Goal: Task Accomplishment & Management: Complete application form

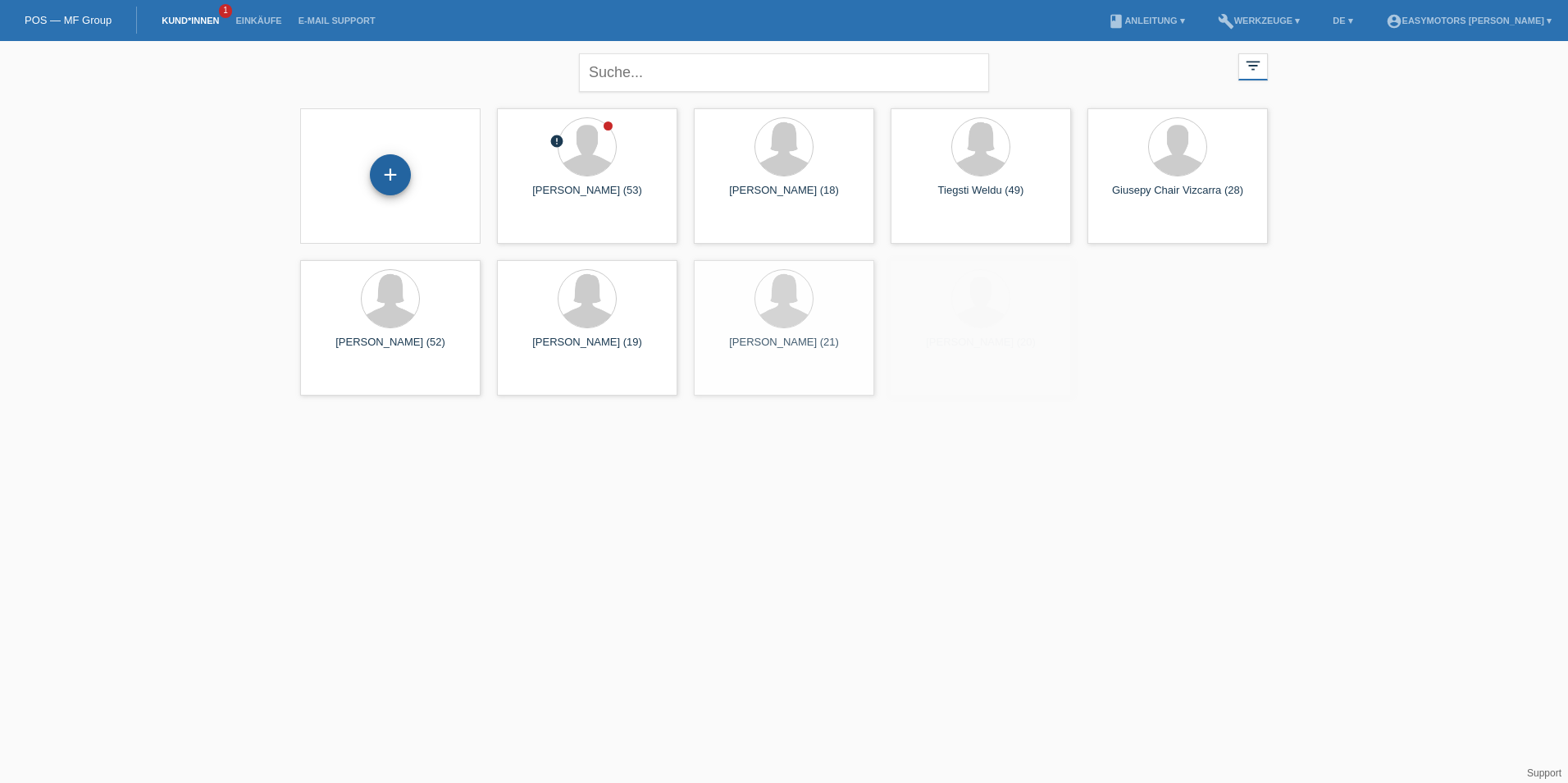
click at [389, 163] on div "+" at bounding box center [390, 174] width 41 height 41
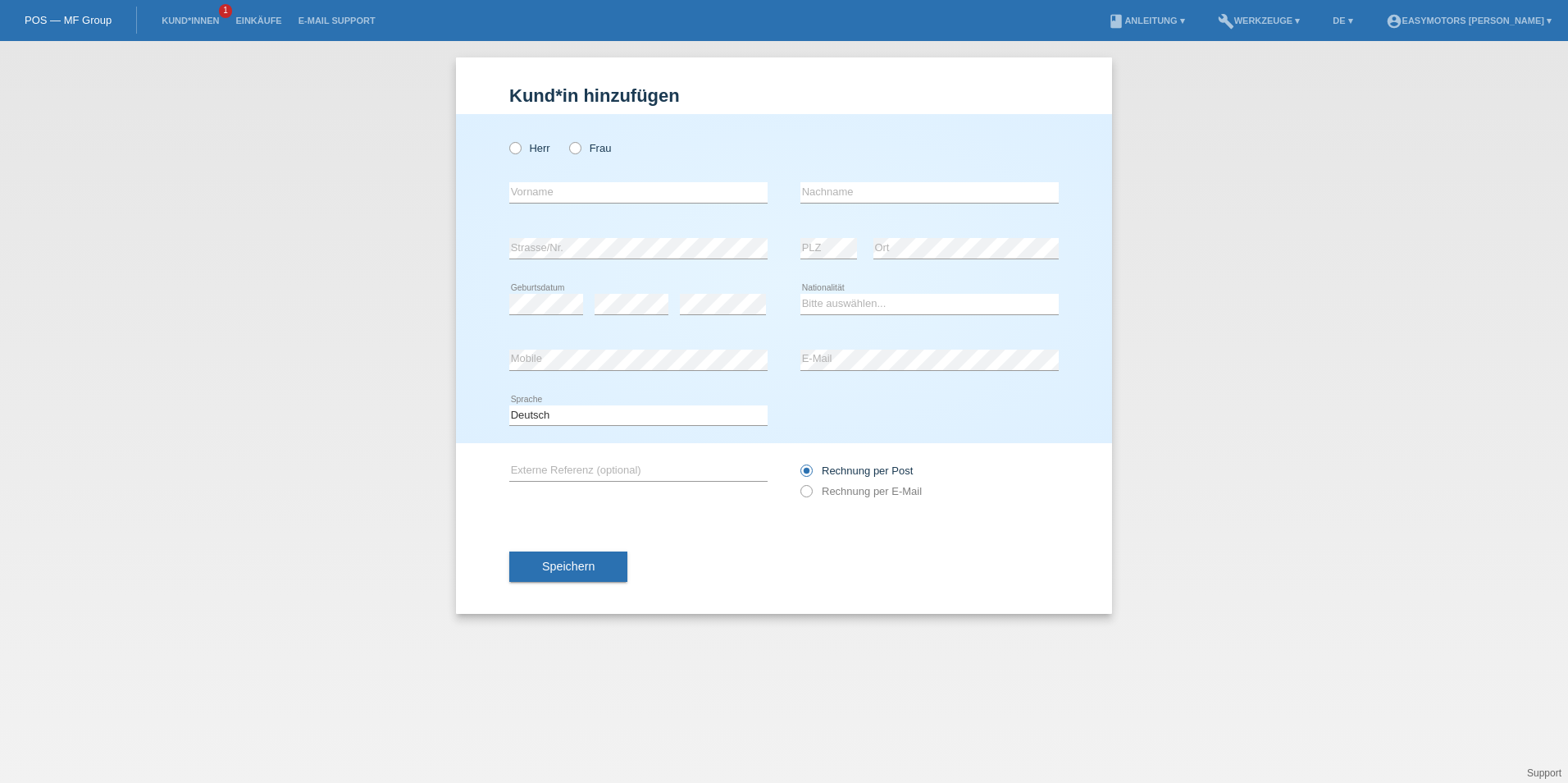
click at [505, 152] on div "Herr Frau error Vorname error" at bounding box center [784, 278] width 656 height 329
click at [529, 142] on label "Herr" at bounding box center [529, 147] width 41 height 13
click at [520, 142] on input "Herr" at bounding box center [514, 146] width 11 height 11
radio input "true"
click at [552, 193] on input "text" at bounding box center [638, 192] width 258 height 20
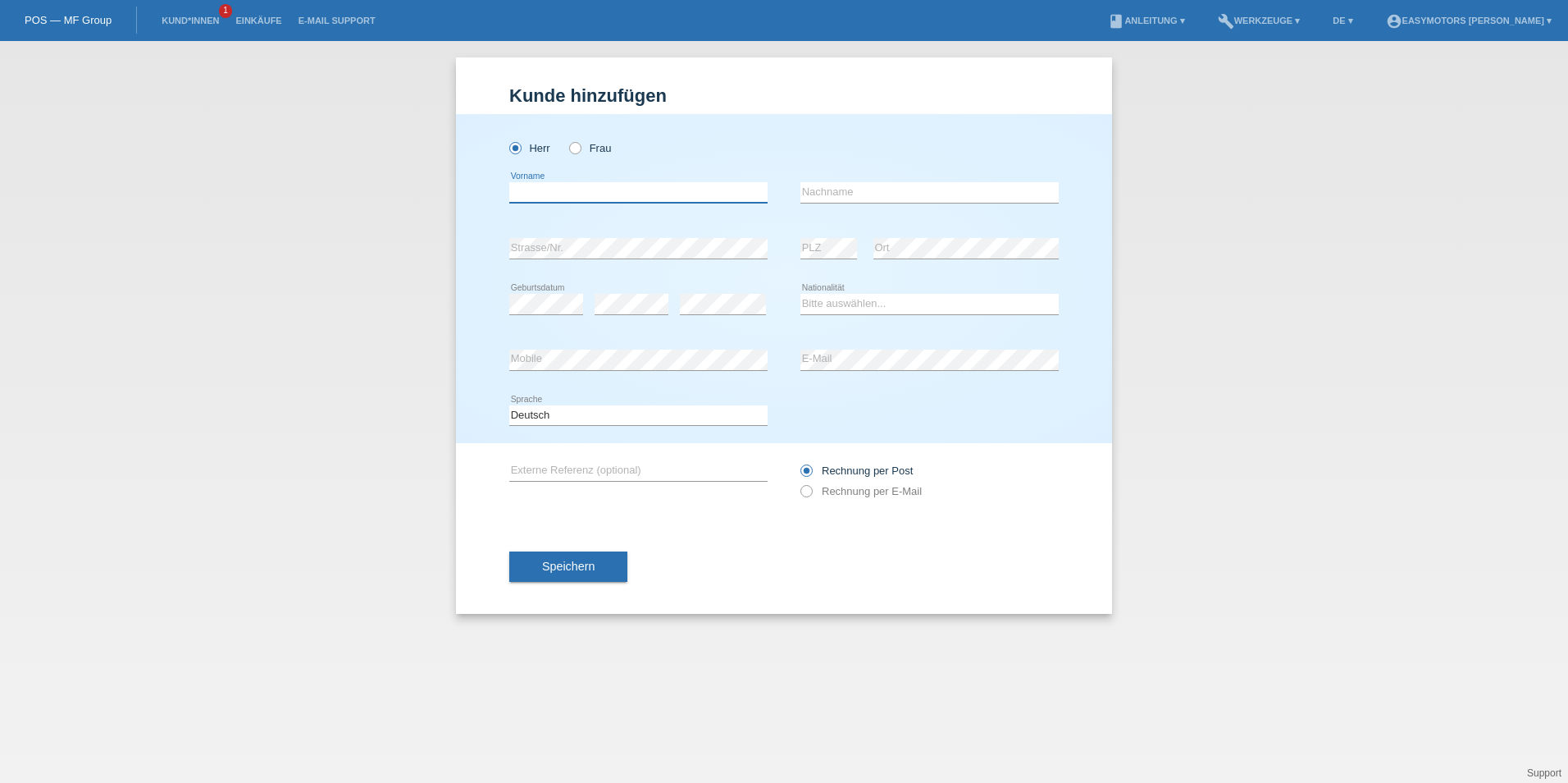
type input "M"
type input "[PERSON_NAME]"
type input "Mehari"
click at [831, 315] on div "Bitte auswählen... Schweiz Deutschland Liechtenstein Österreich ------------ Af…" at bounding box center [930, 304] width 258 height 56
click at [840, 304] on select "Bitte auswählen... Schweiz Deutschland Liechtenstein Österreich ------------ Af…" at bounding box center [930, 303] width 258 height 19
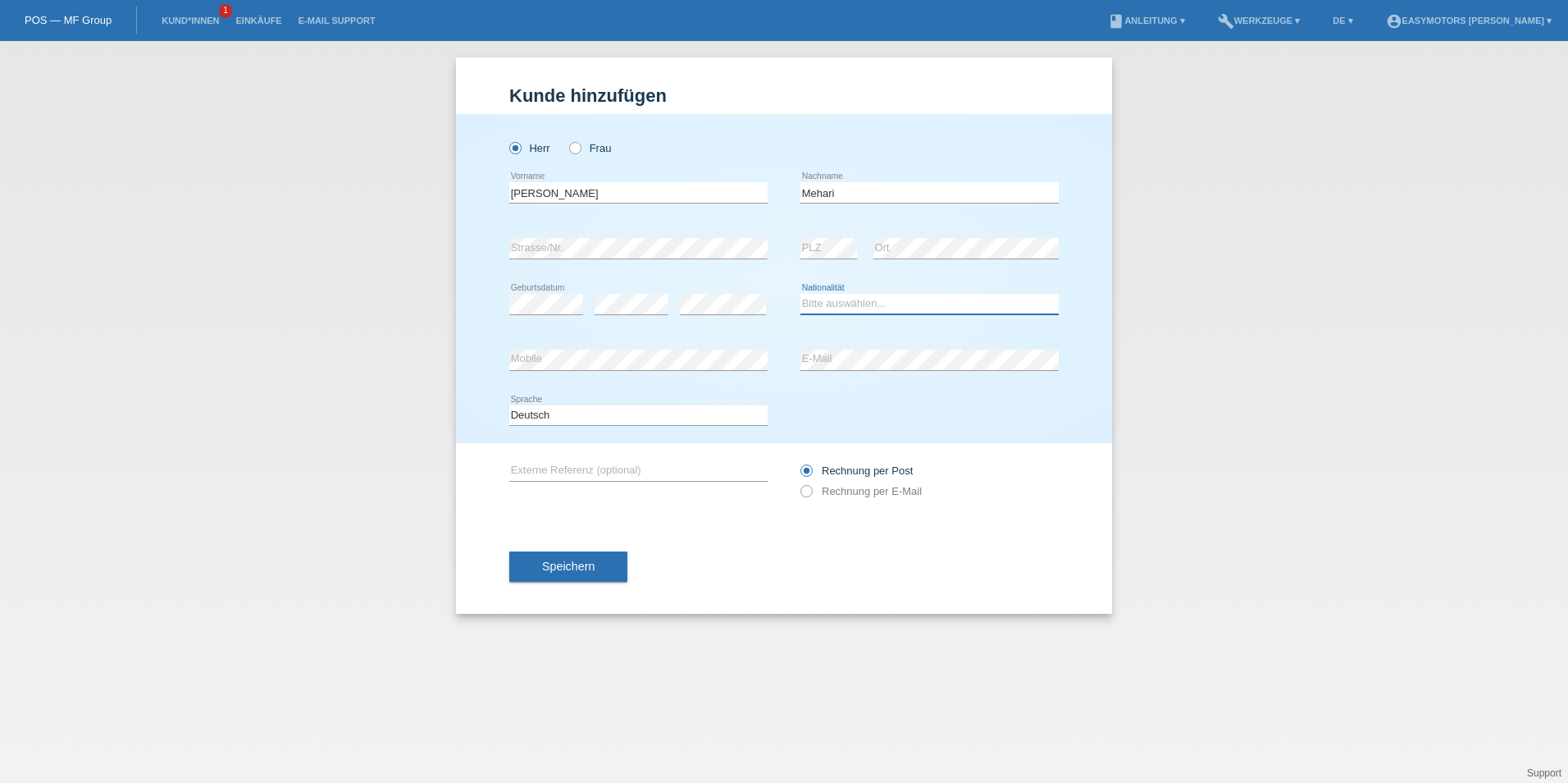
select select "ER"
click at [623, 350] on div "Herr Frau Abraha Ghebregziabher error Vorname Mehari error PLZ" at bounding box center [784, 278] width 656 height 329
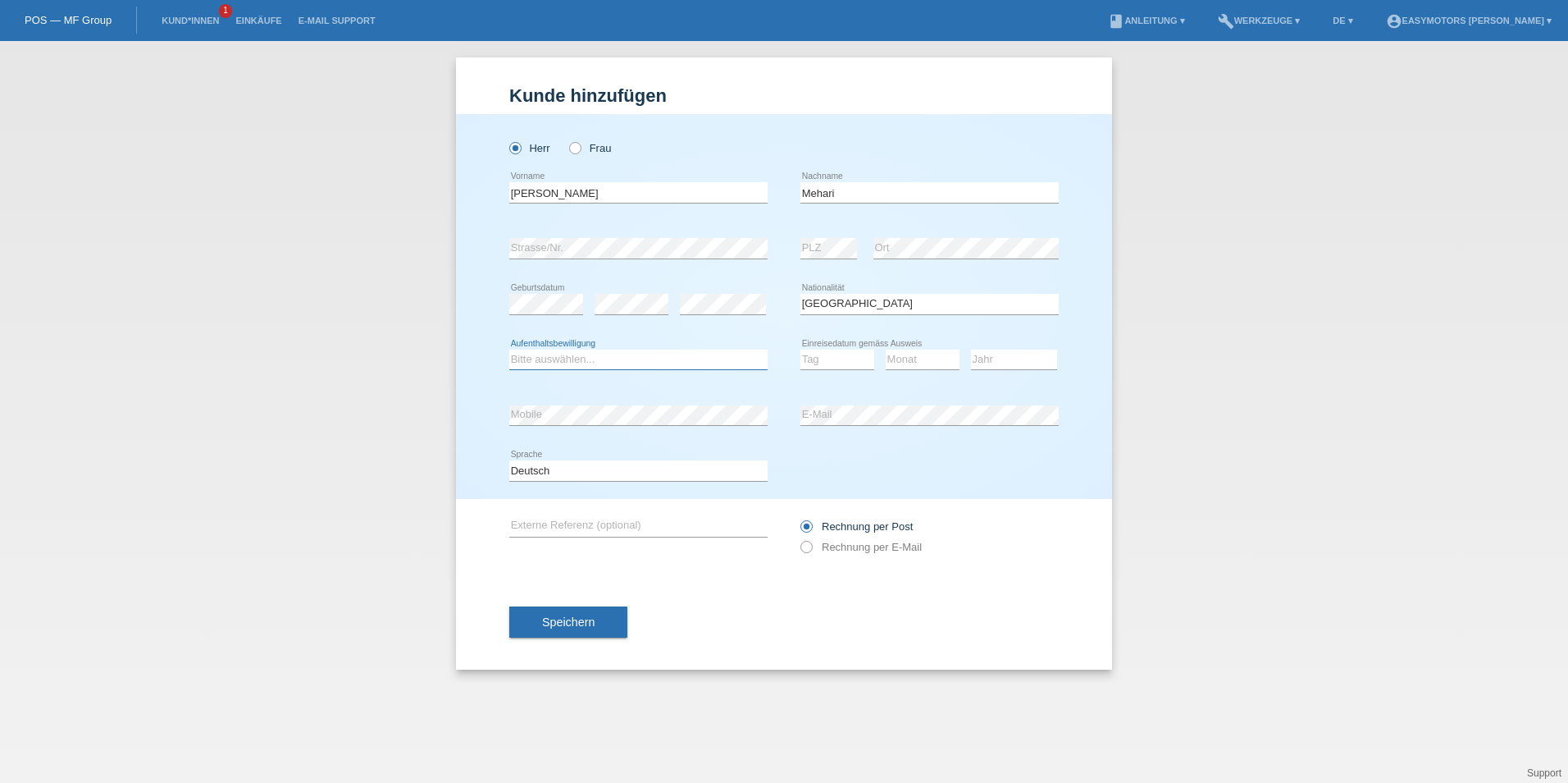
click at [614, 362] on select "Bitte auswählen... C B B - Flüchtlingsstatus Andere" at bounding box center [638, 359] width 258 height 19
select select "B"
click at [509, 350] on select "Bitte auswählen... C B B - Flüchtlingsstatus Andere" at bounding box center [638, 359] width 258 height 19
click at [857, 363] on select "Tag 01 02 03 04 05 06 07 08 09 10 11" at bounding box center [837, 359] width 74 height 19
select select "11"
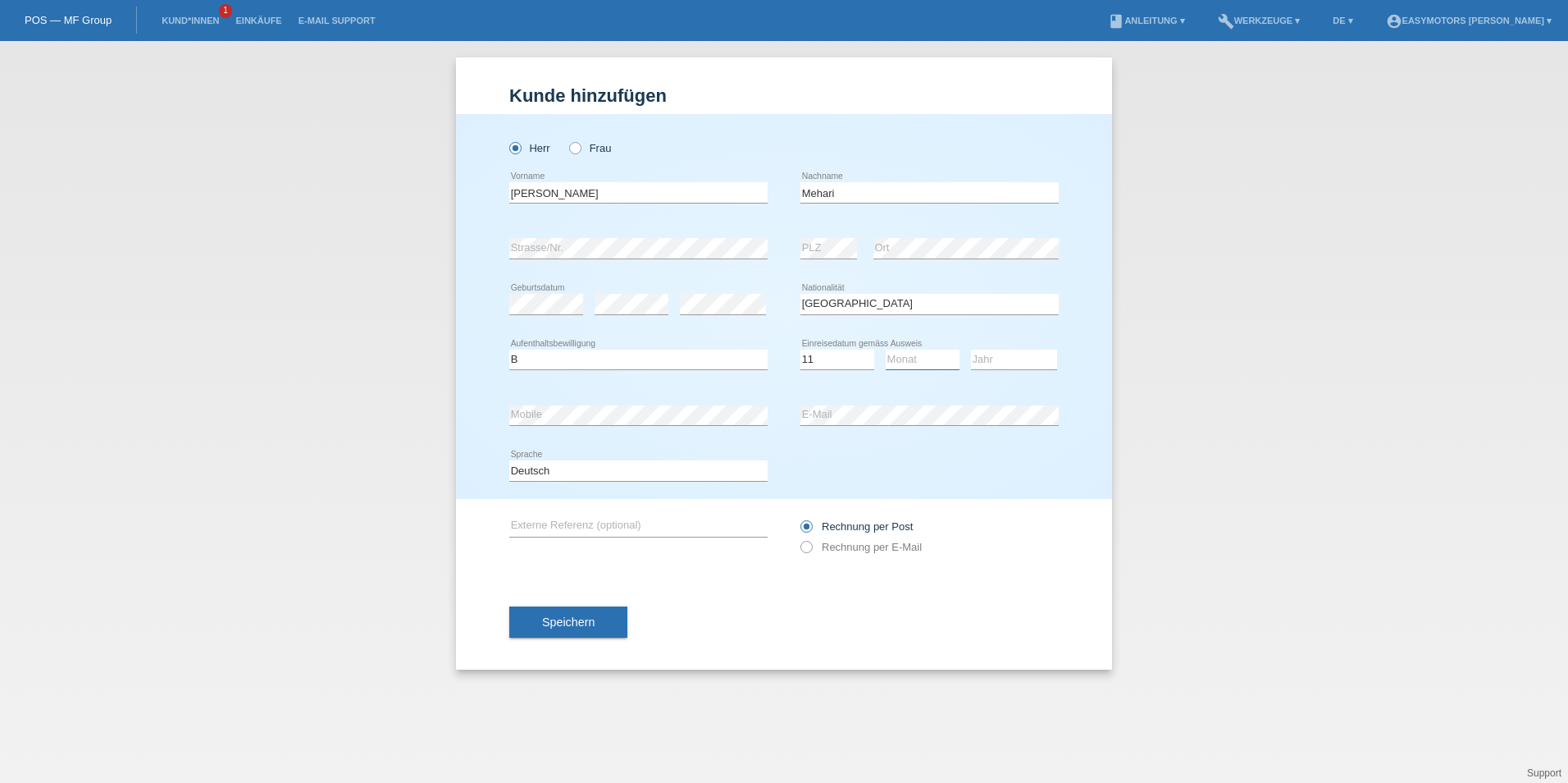
click at [912, 352] on select "Monat 01 02 03 04 05 06 07 08 09 10 11" at bounding box center [922, 359] width 74 height 19
select select "09"
click at [984, 362] on select "Jahr 2025 2024 2023 2022 2021 2020 2019 2018 2017 2016 2015 2014 2013 2012 2011…" at bounding box center [1014, 359] width 86 height 19
select select "2023"
drag, startPoint x: 1324, startPoint y: 327, endPoint x: 1200, endPoint y: 320, distance: 124.2
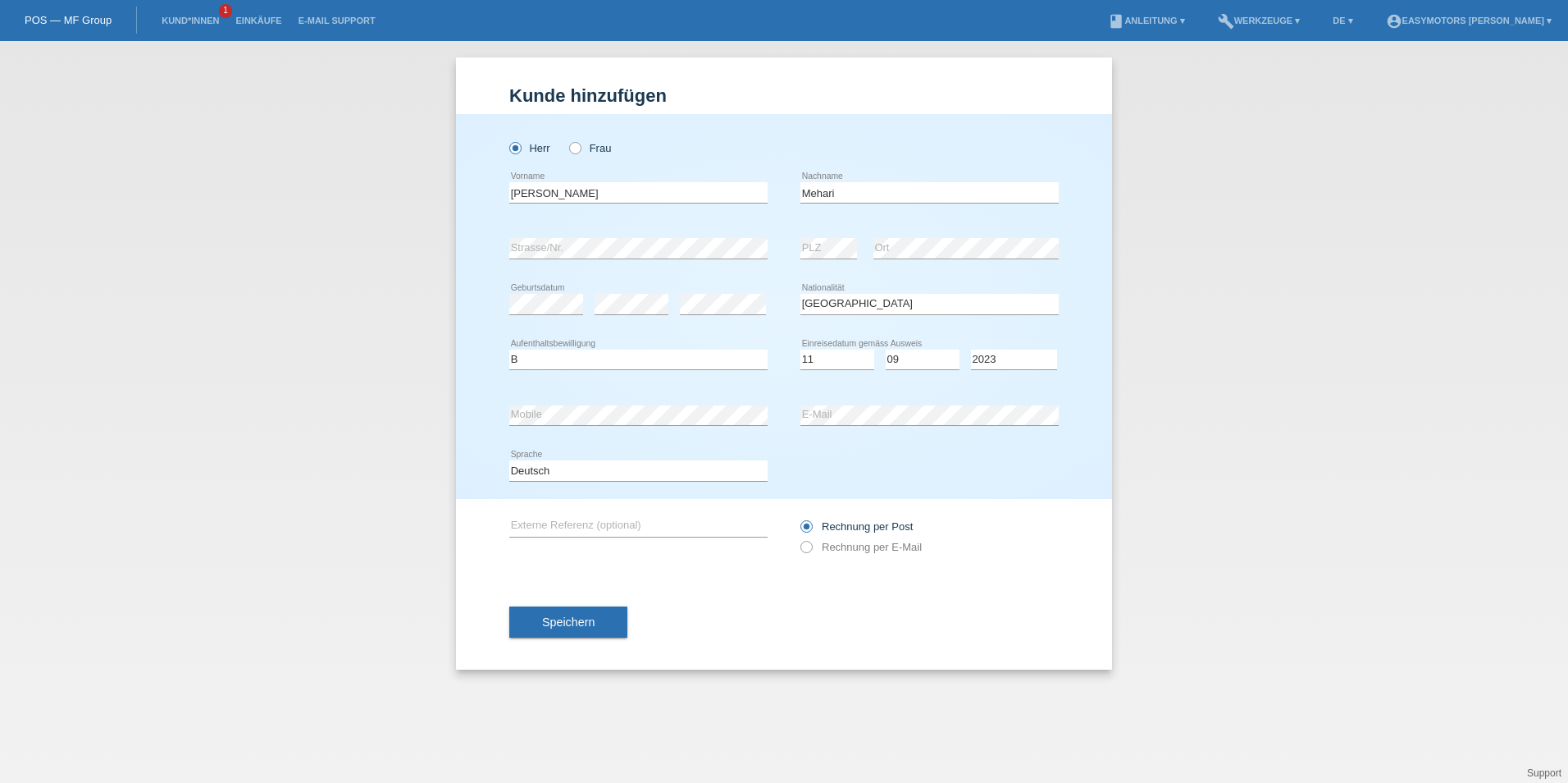
click at [1324, 327] on div "Kund*in hinzufügen Kunde hinzufügen Kundin hinzufügen Herr Frau Abraha Ghebregz…" at bounding box center [784, 412] width 1568 height 742
drag, startPoint x: 661, startPoint y: 376, endPoint x: 656, endPoint y: 392, distance: 16.8
click at [656, 392] on div "Herr Frau Abraha Ghebregziabher error Vorname Mehari error PLZ" at bounding box center [784, 306] width 656 height 385
click at [562, 622] on span "Speichern" at bounding box center [568, 622] width 53 height 13
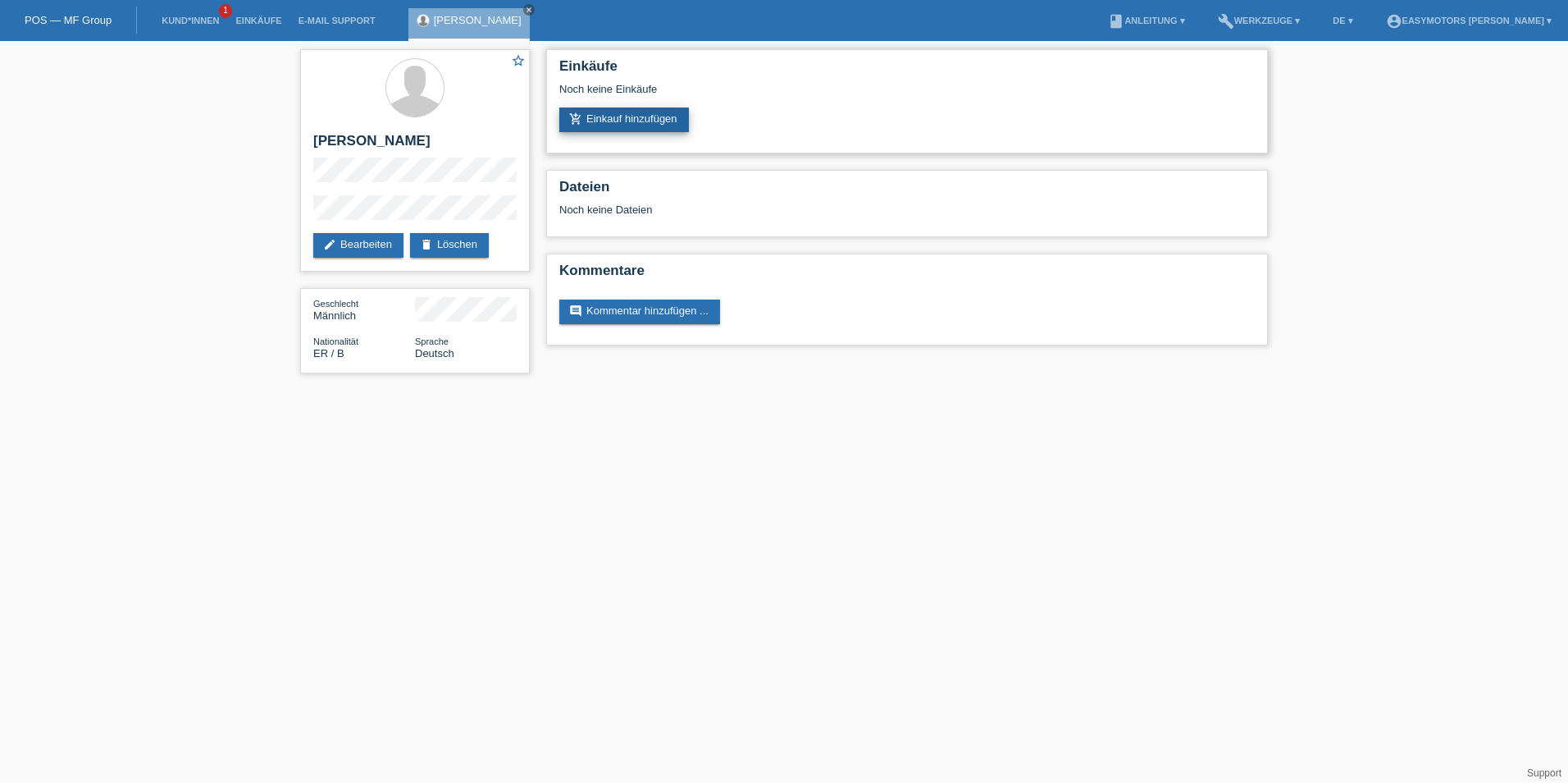
click at [617, 124] on link "add_shopping_cart Einkauf hinzufügen" at bounding box center [624, 120] width 130 height 25
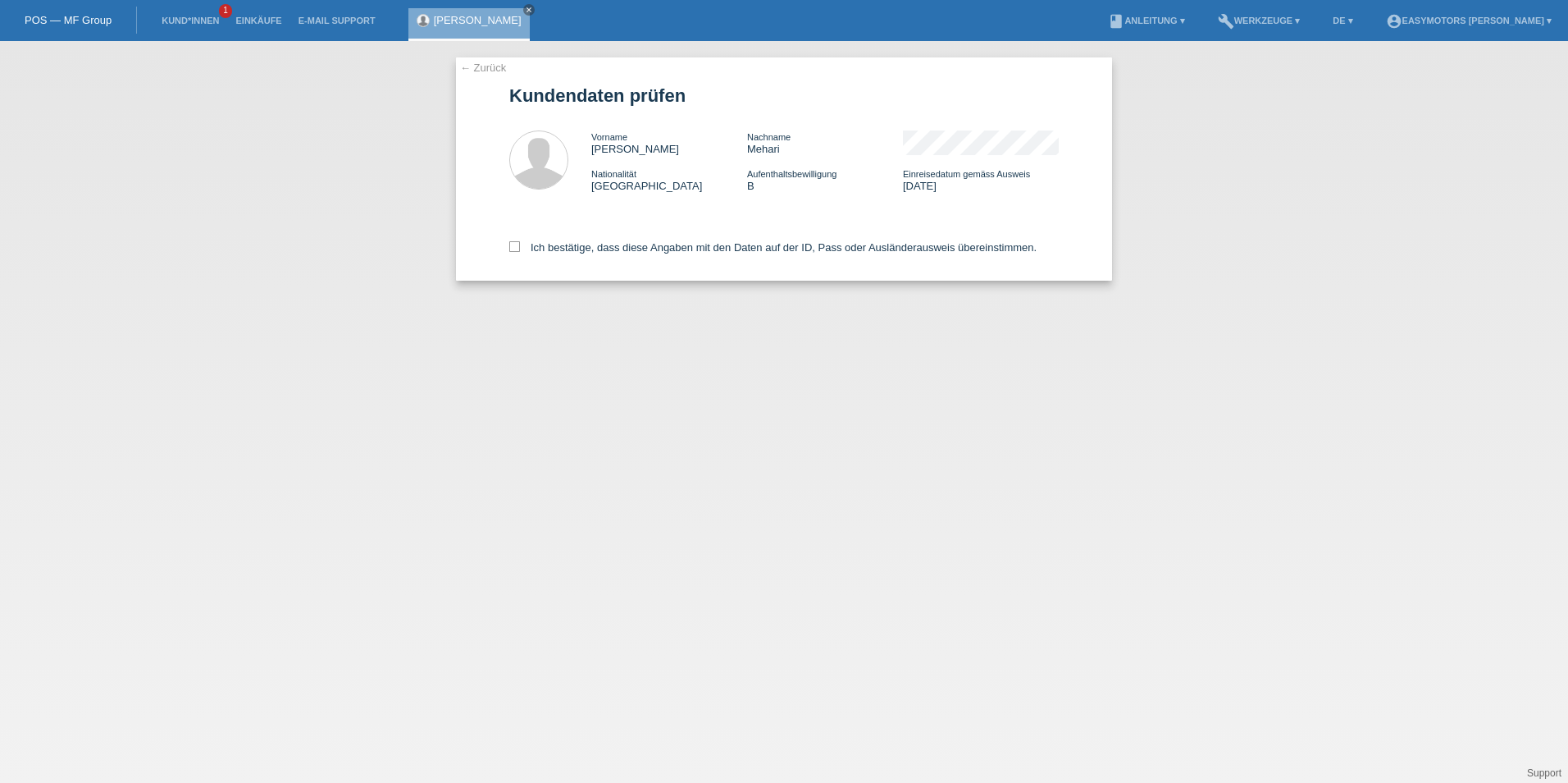
click at [534, 254] on div "Ich bestätige, dass diese Angaben mit den Daten auf der ID, Pass oder Ausländer…" at bounding box center [784, 244] width 550 height 72
click at [537, 250] on label "Ich bestätige, dass diese Angaben mit den Daten auf der ID, Pass oder Ausländer…" at bounding box center [773, 247] width 527 height 13
click at [520, 250] on input "Ich bestätige, dass diese Angaben mit den Daten auf der ID, Pass oder Ausländer…" at bounding box center [514, 246] width 11 height 11
checkbox input "true"
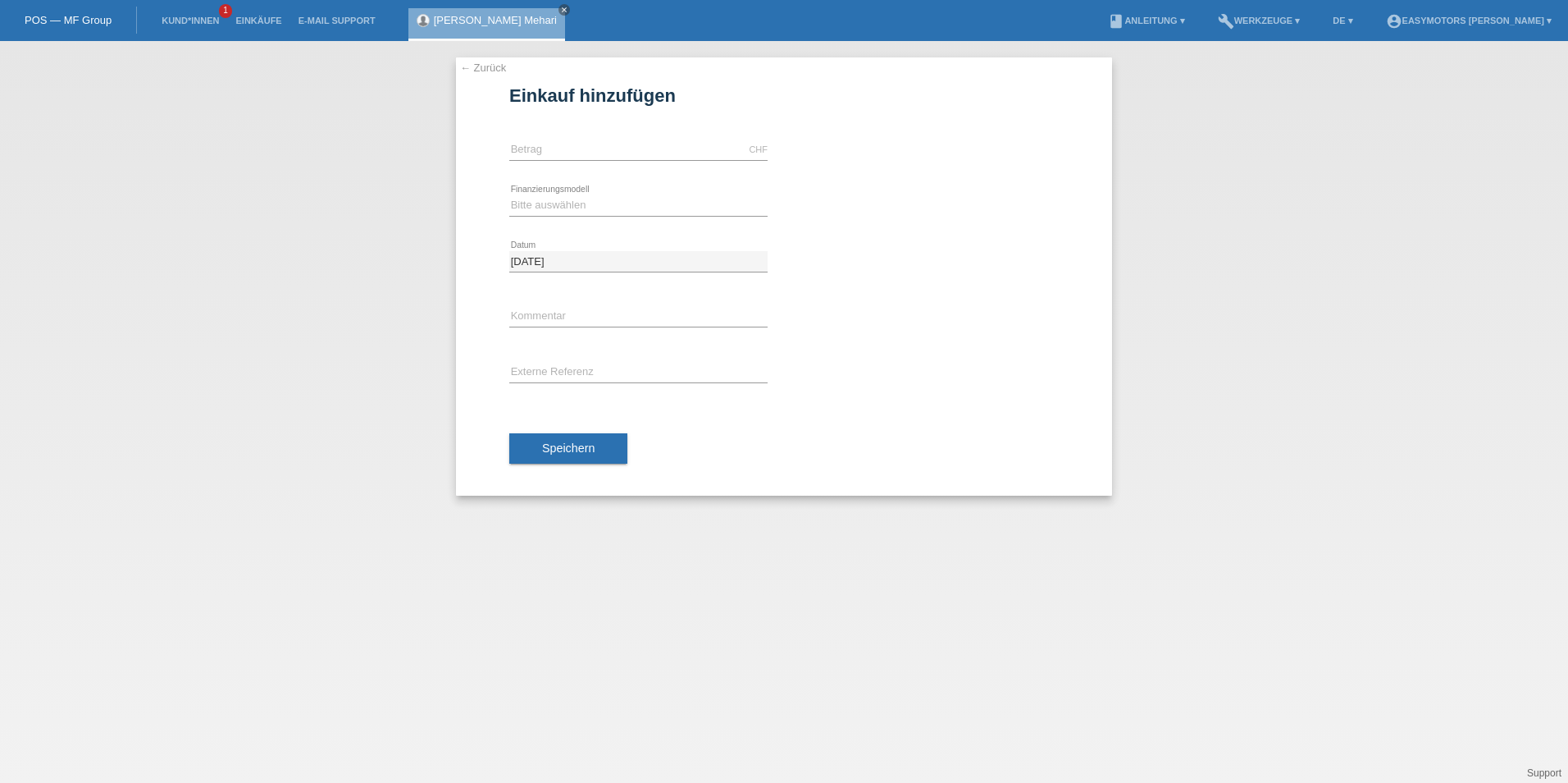
click at [567, 160] on icon at bounding box center [638, 160] width 258 height 1
click at [586, 145] on input "text" at bounding box center [638, 149] width 258 height 20
type input "2800.00"
click at [544, 209] on select "Bitte auswählen Fixe Raten Kauf auf Rechnung mit Teilzahlungsoption" at bounding box center [638, 205] width 258 height 19
select select "81"
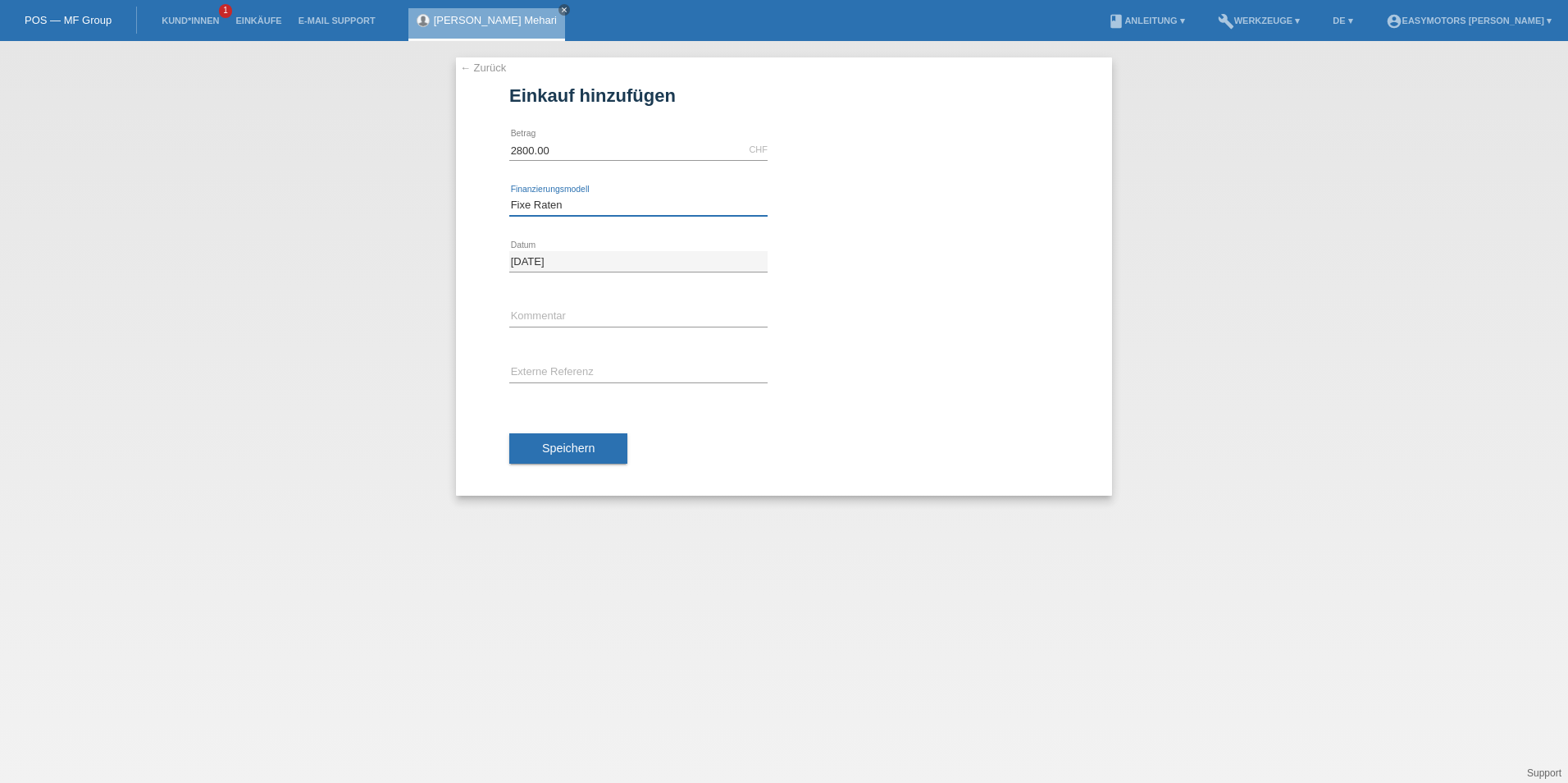
click at [509, 196] on select "Bitte auswählen Fixe Raten Kauf auf Rechnung mit Teilzahlungsoption" at bounding box center [638, 205] width 258 height 19
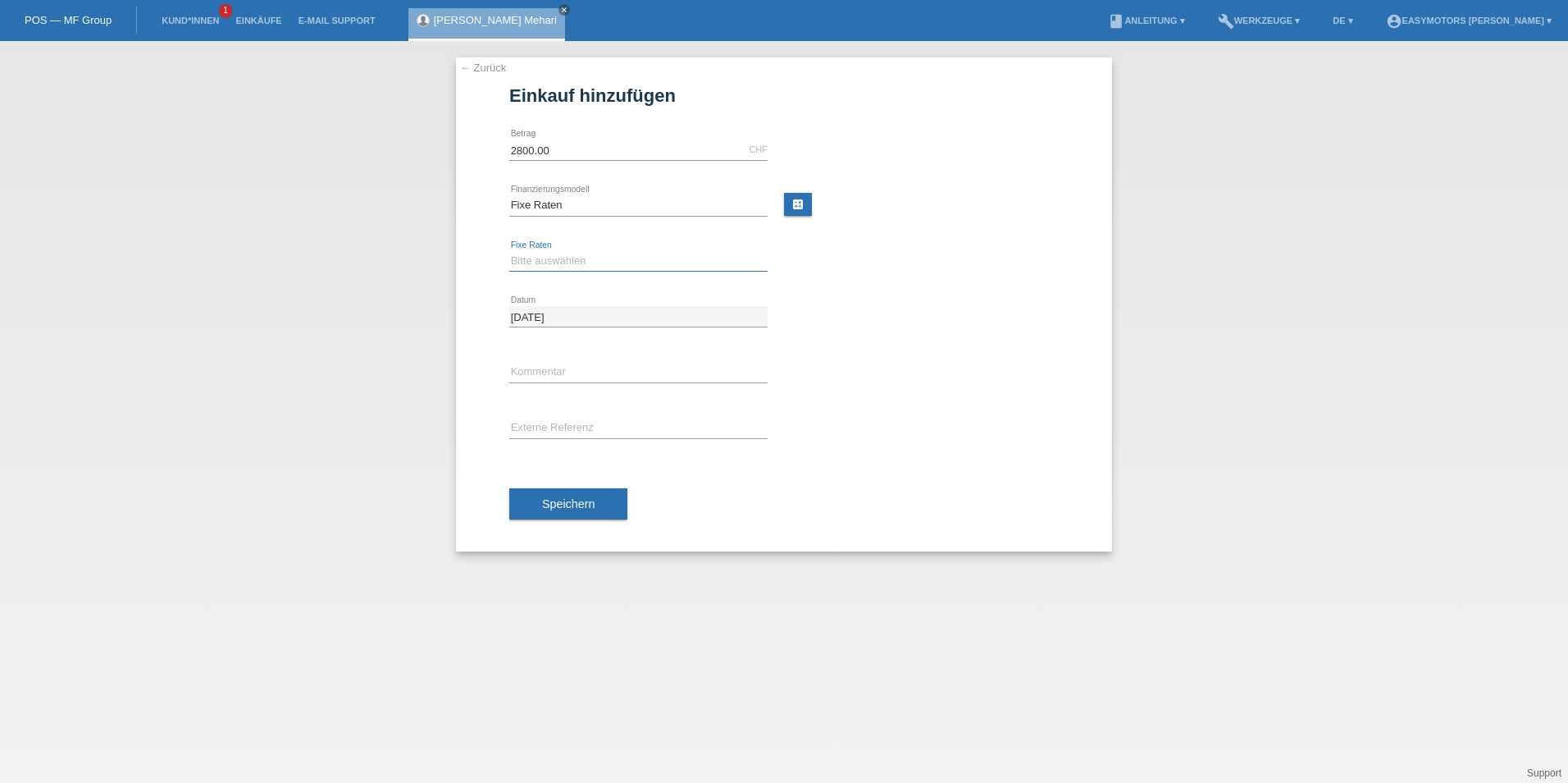
click at [535, 262] on select "Bitte auswählen 12 Raten 24 Raten 48 Raten" at bounding box center [638, 261] width 258 height 19
select select "320"
click at [509, 251] on select "Bitte auswählen 12 Raten 24 Raten 48 Raten" at bounding box center [638, 261] width 258 height 19
click at [563, 502] on span "Speichern" at bounding box center [568, 504] width 53 height 13
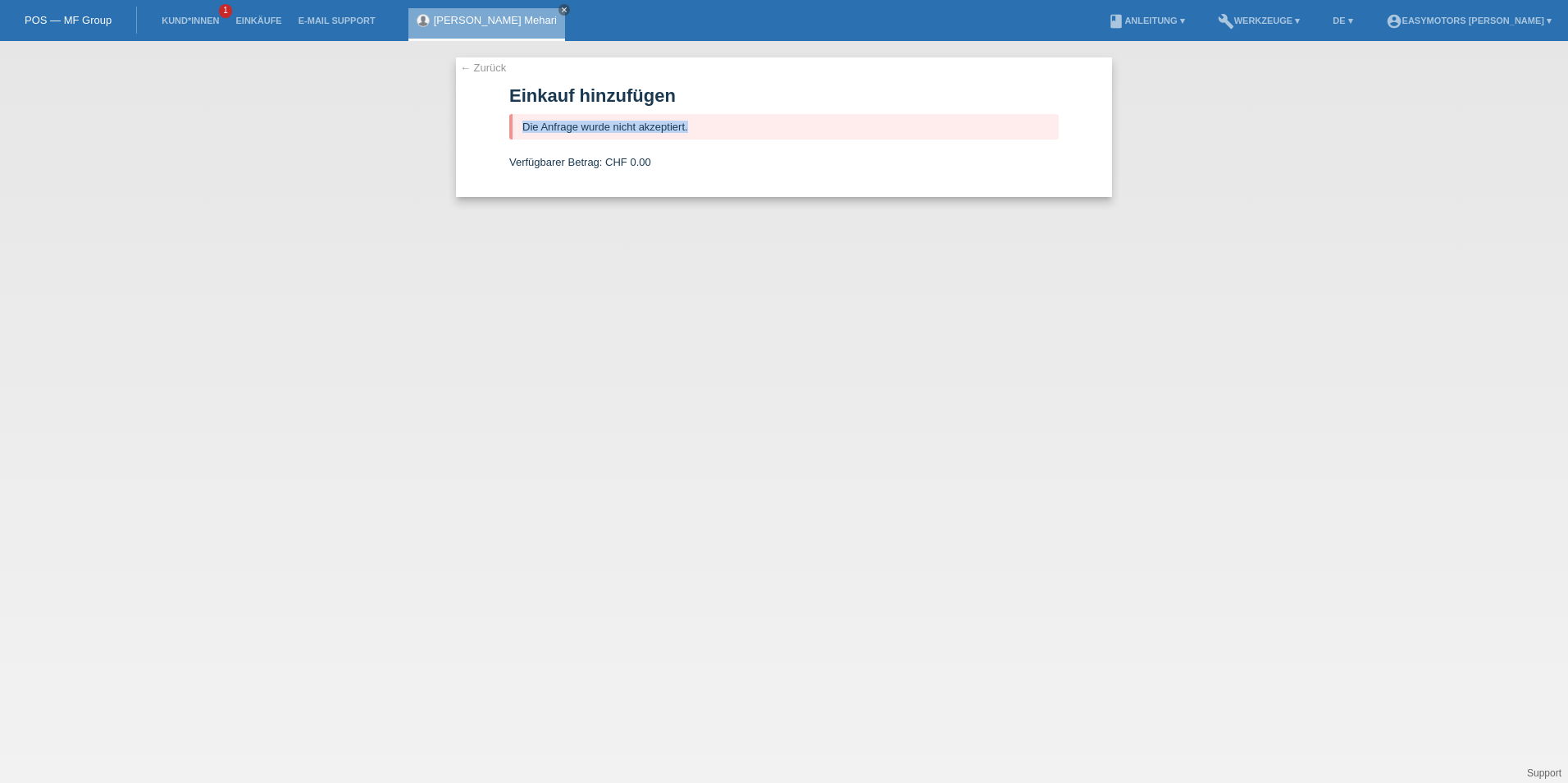
drag, startPoint x: 730, startPoint y: 125, endPoint x: 498, endPoint y: 123, distance: 232.0
click at [498, 123] on div "← Zurück Einkauf hinzufügen Die Anfrage wurde nicht akzeptiert. Verfügbarer Bet…" at bounding box center [784, 127] width 656 height 140
click at [505, 80] on div "← Zurück Einkauf hinzufügen Die Anfrage wurde nicht akzeptiert. Verfügbarer Bet…" at bounding box center [784, 127] width 656 height 140
click at [496, 72] on link "← Zurück" at bounding box center [483, 67] width 46 height 13
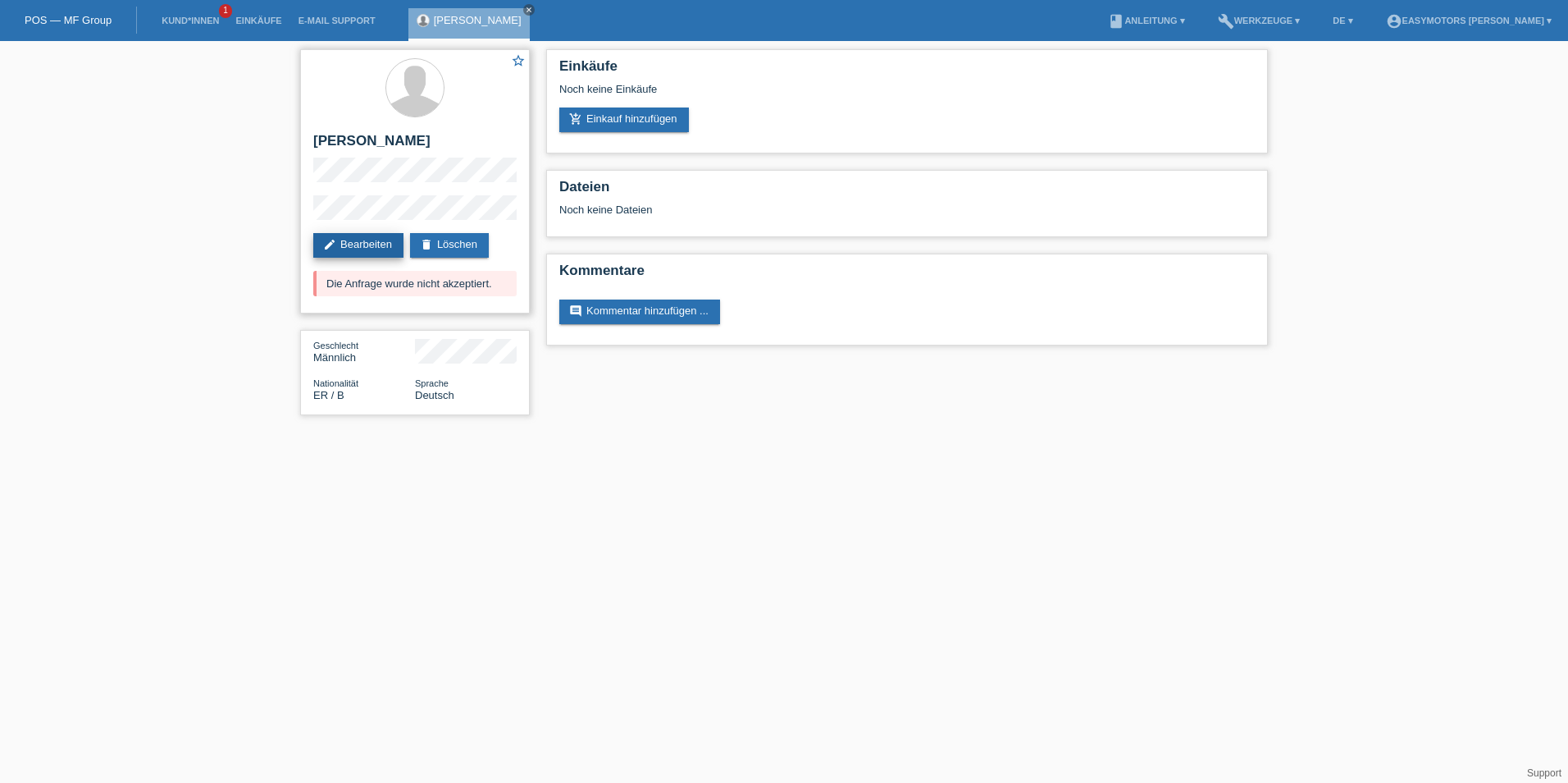
click at [346, 257] on link "edit Bearbeiten" at bounding box center [358, 246] width 90 height 25
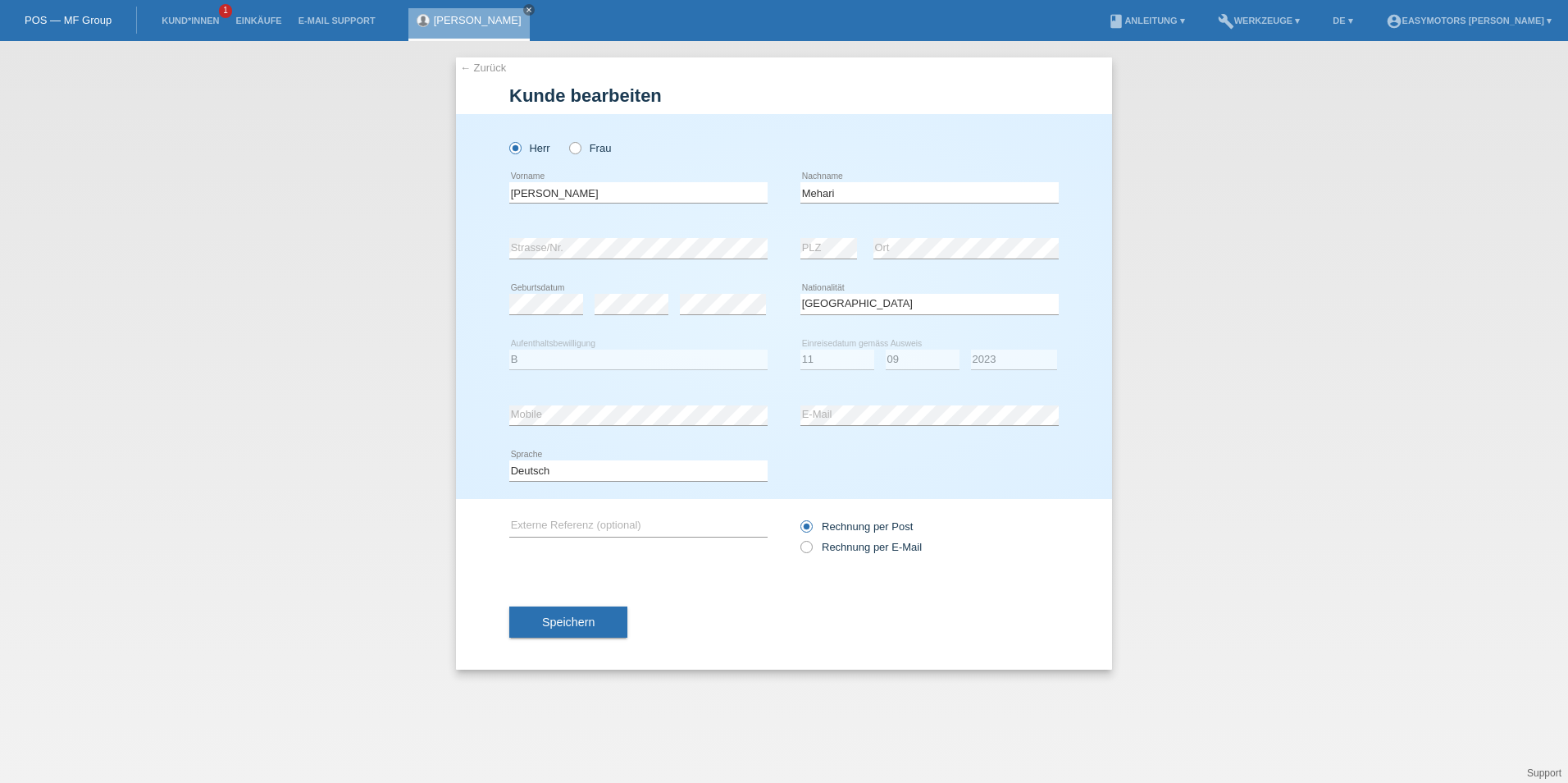
select select "ER"
select select "B"
select select "11"
select select "09"
select select "2023"
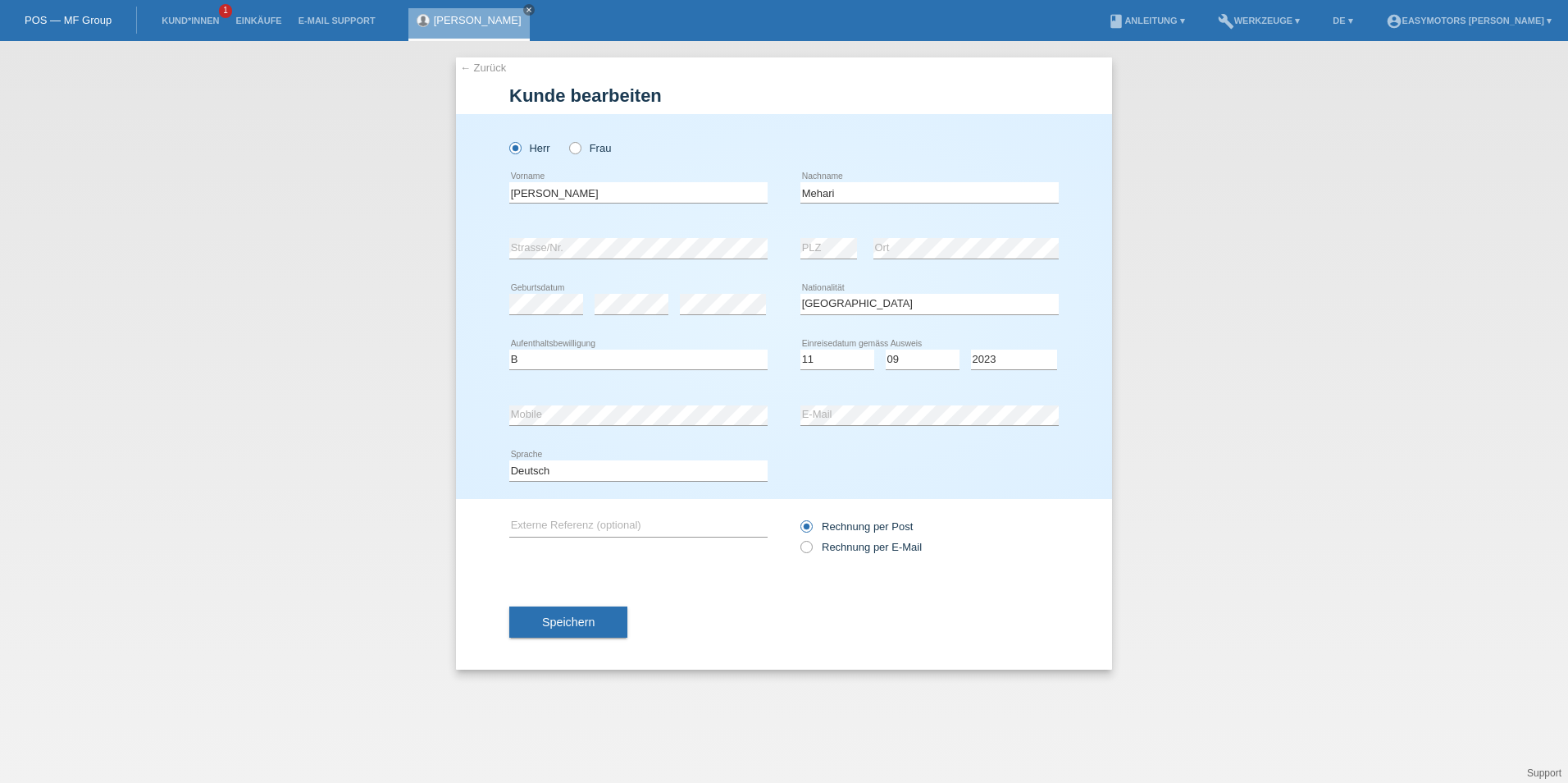
click at [491, 65] on link "← Zurück" at bounding box center [483, 67] width 46 height 13
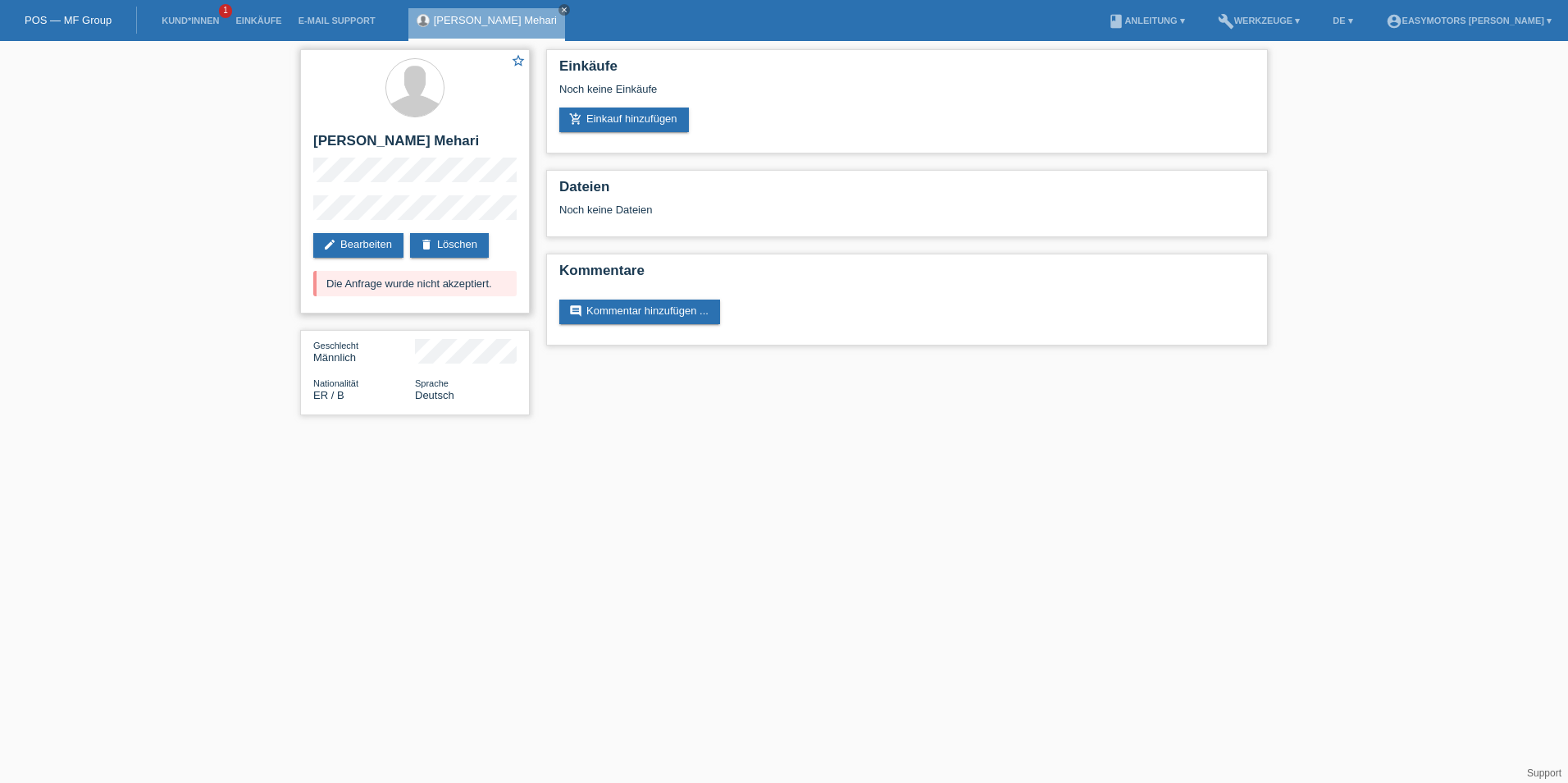
drag, startPoint x: 499, startPoint y: 300, endPoint x: 303, endPoint y: 302, distance: 196.0
click at [303, 302] on div "star_border [PERSON_NAME] Mehari edit Bearbeiten delete Löschen Die Anfrage wur…" at bounding box center [415, 181] width 230 height 264
click at [773, 431] on div "star_border [PERSON_NAME] Mehari edit Bearbeiten delete Löschen Die Anfrage wur…" at bounding box center [784, 237] width 984 height 391
